Goal: Transaction & Acquisition: Purchase product/service

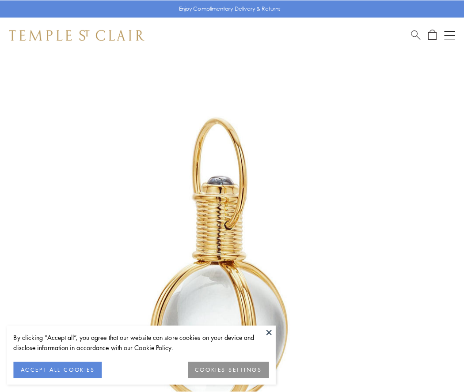
scroll to position [231, 0]
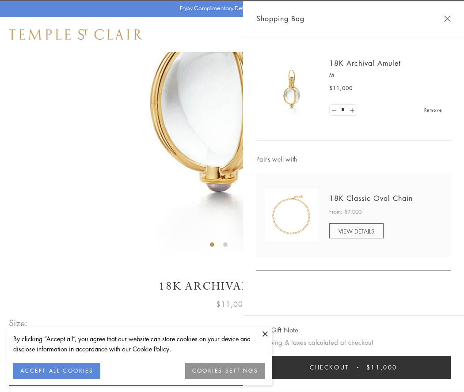
click at [353, 367] on button "Checkout $11,000" at bounding box center [353, 367] width 194 height 23
